Goal: Find specific page/section: Find specific page/section

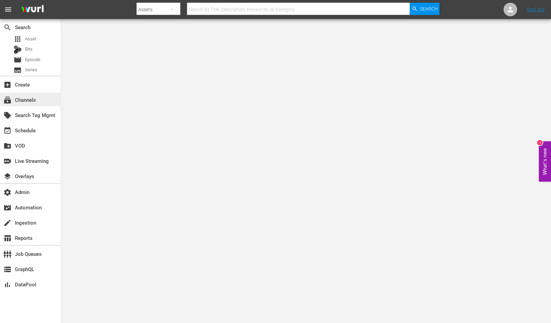
click at [36, 98] on div "subscriptions Channels" at bounding box center [19, 99] width 38 height 6
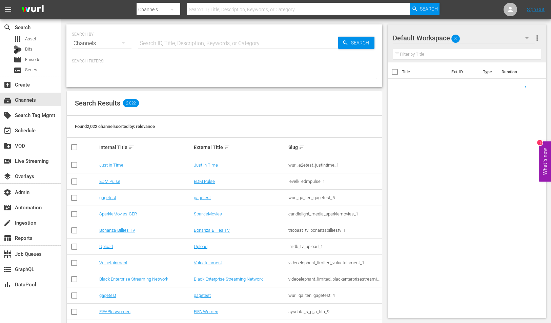
click at [271, 44] on input "text" at bounding box center [238, 43] width 200 height 16
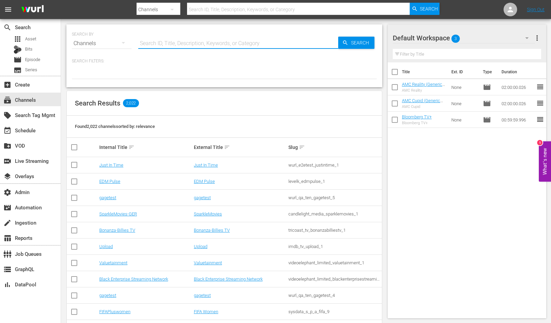
paste input "ion_ion_plus_1"
type input "ion_ion_plus_1"
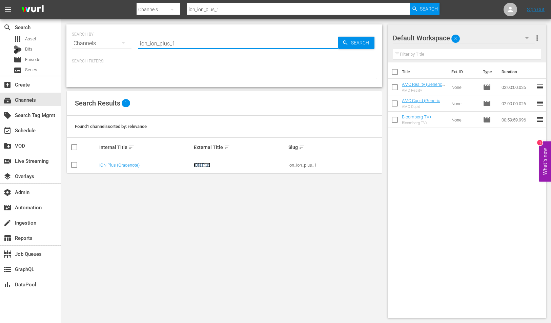
click at [198, 163] on link "ION Plus" at bounding box center [202, 164] width 17 height 5
